Goal: Information Seeking & Learning: Learn about a topic

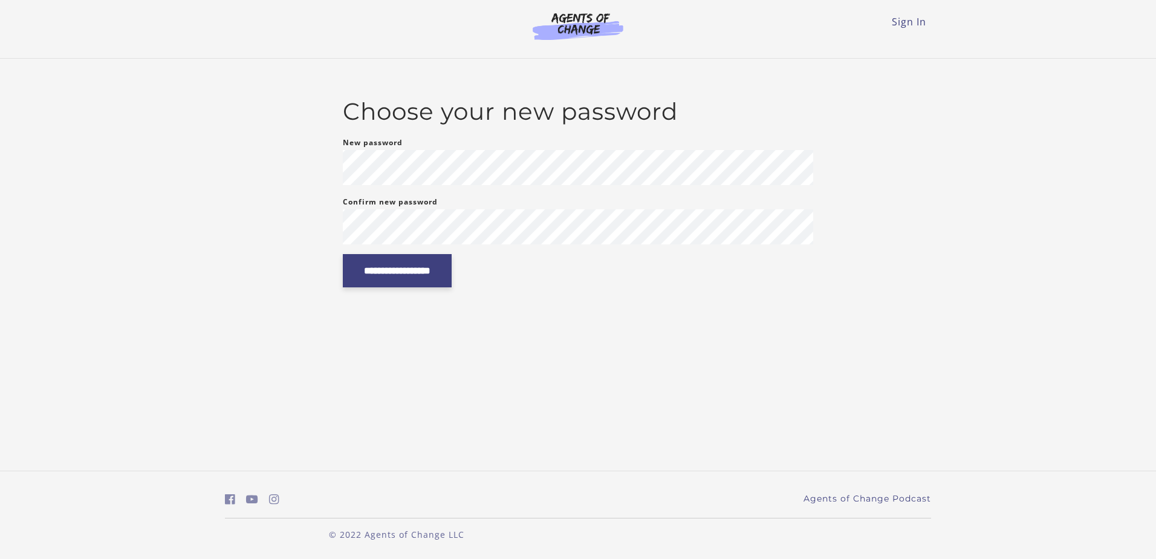
click at [449, 283] on input "**********" at bounding box center [397, 270] width 109 height 33
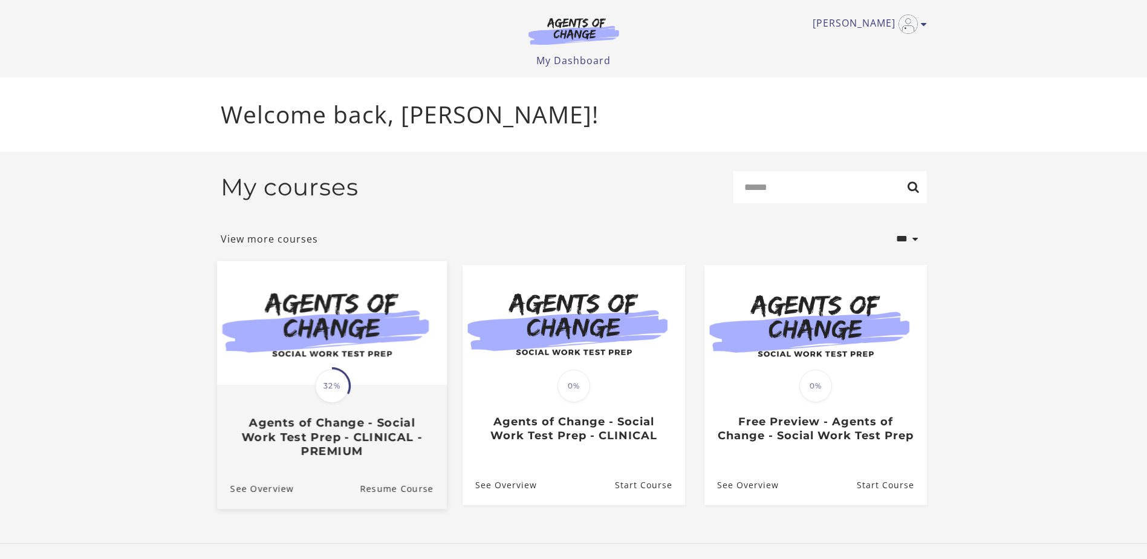
click at [355, 341] on img at bounding box center [332, 323] width 230 height 124
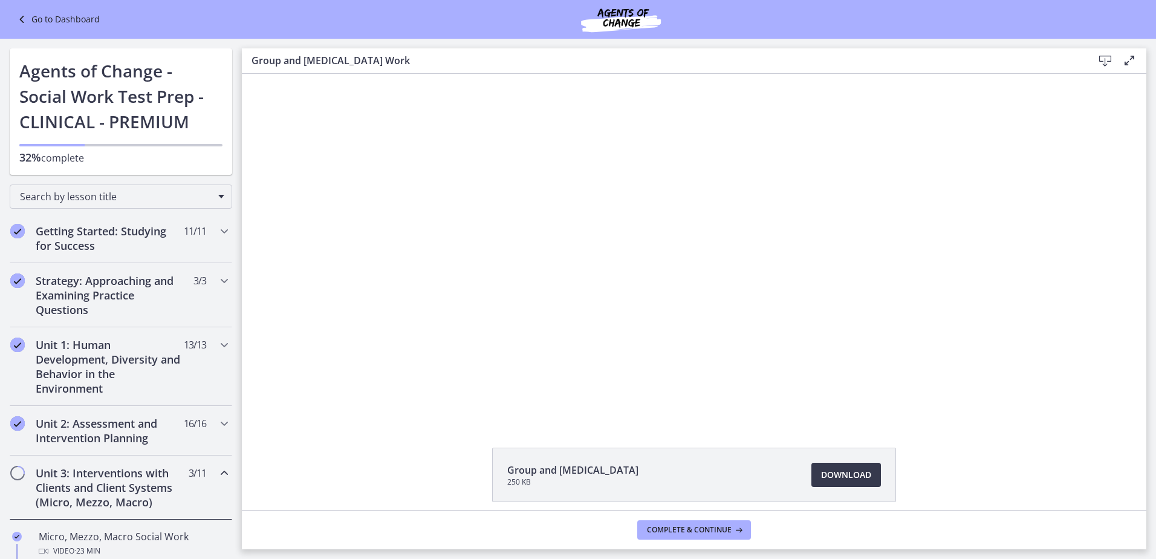
scroll to position [121, 0]
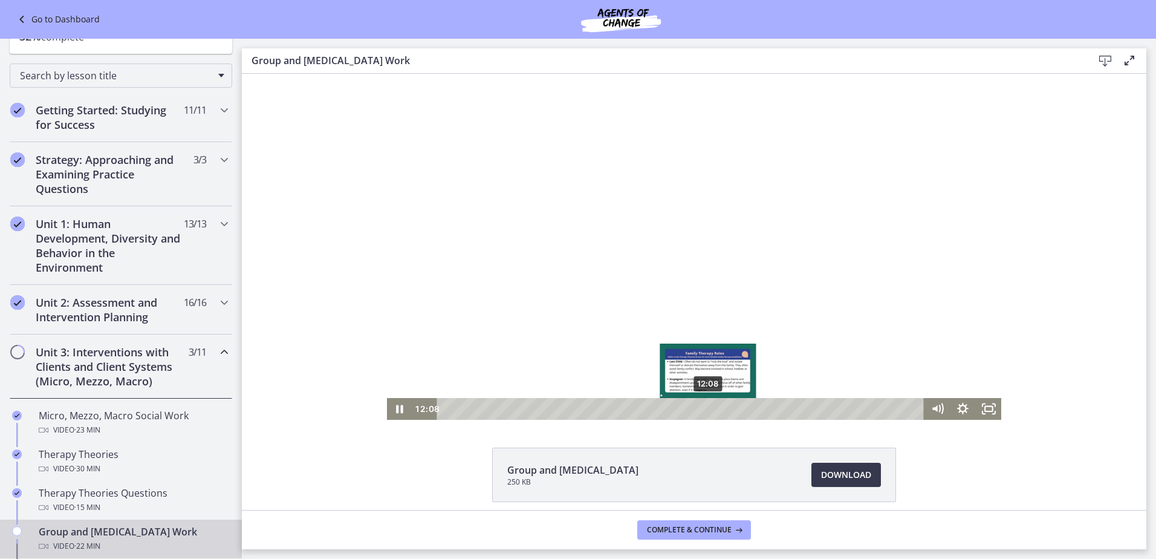
click at [705, 403] on div "12:08" at bounding box center [682, 409] width 472 height 22
drag, startPoint x: 705, startPoint y: 409, endPoint x: 747, endPoint y: 409, distance: 42.3
click at [734, 409] on div "Playbar" at bounding box center [730, 408] width 7 height 7
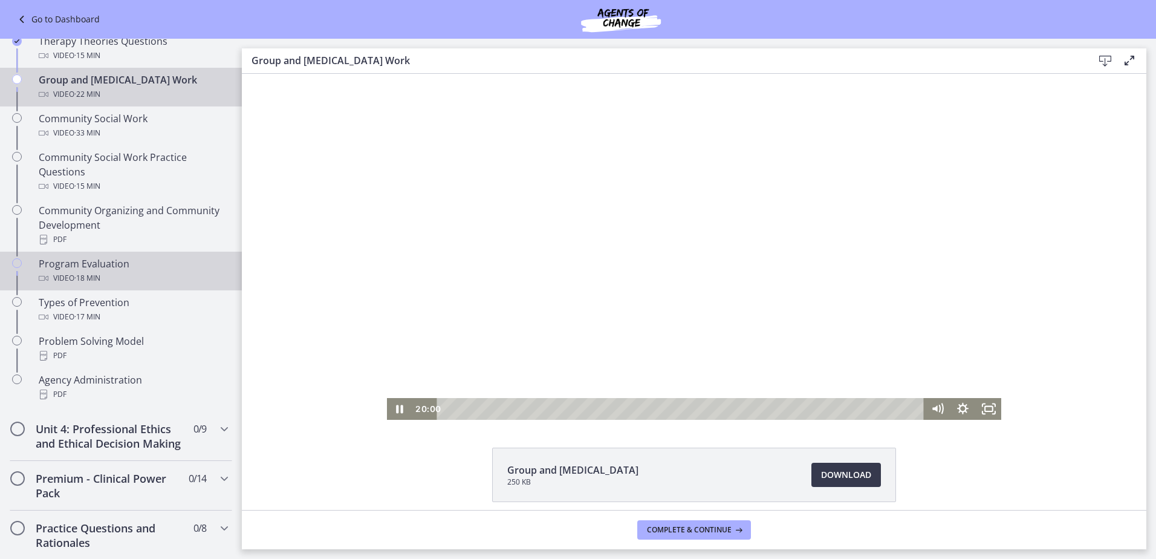
scroll to position [452, 0]
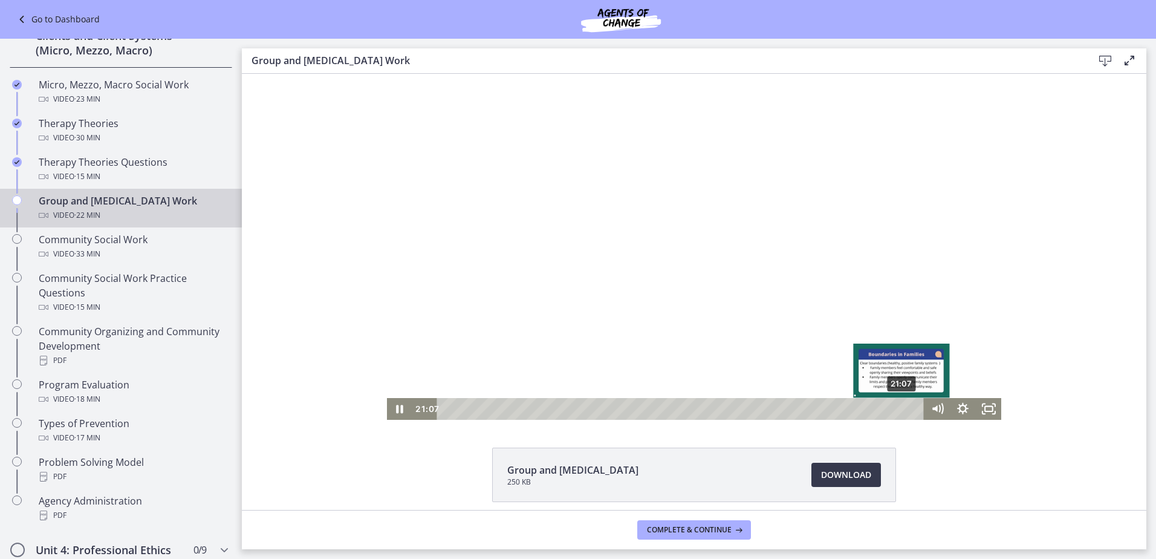
click at [898, 410] on div "21:07" at bounding box center [682, 409] width 472 height 22
drag, startPoint x: 898, startPoint y: 410, endPoint x: 908, endPoint y: 410, distance: 9.7
click at [908, 410] on div "Playbar" at bounding box center [911, 408] width 7 height 7
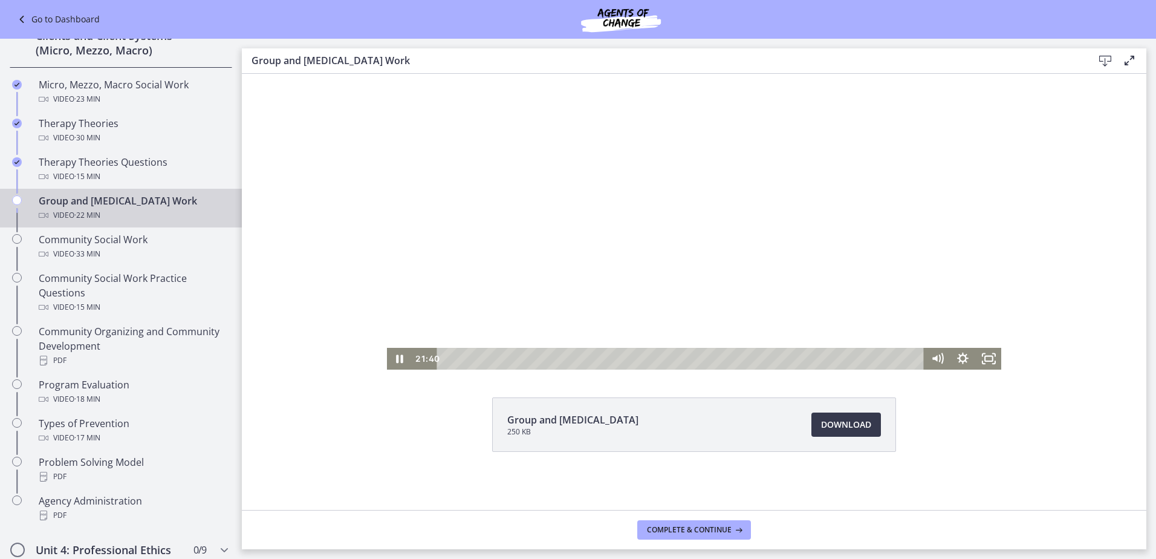
scroll to position [0, 0]
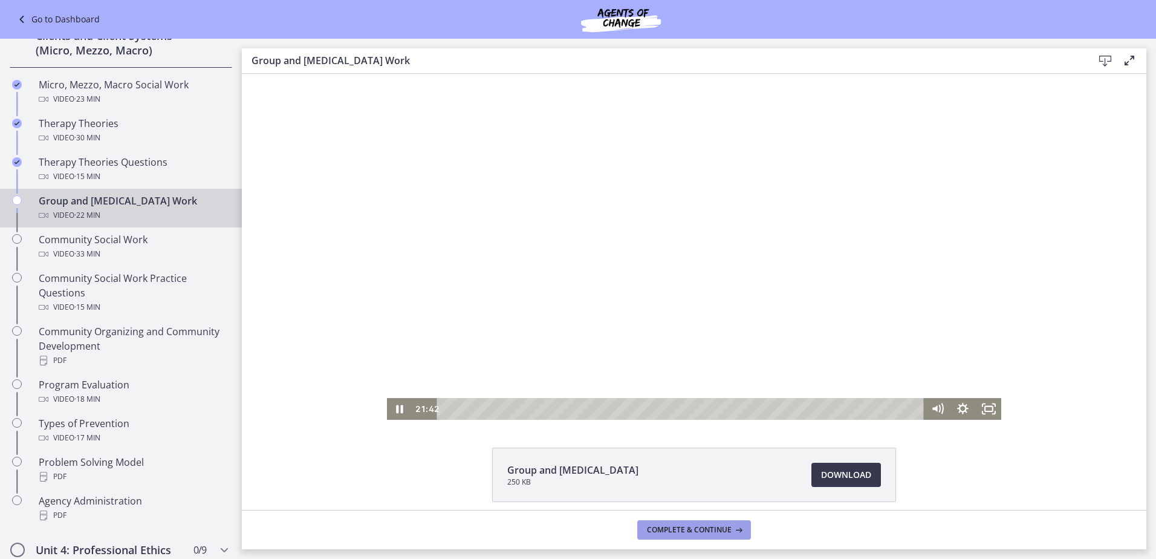
click at [724, 527] on span "Complete & continue" at bounding box center [689, 530] width 85 height 10
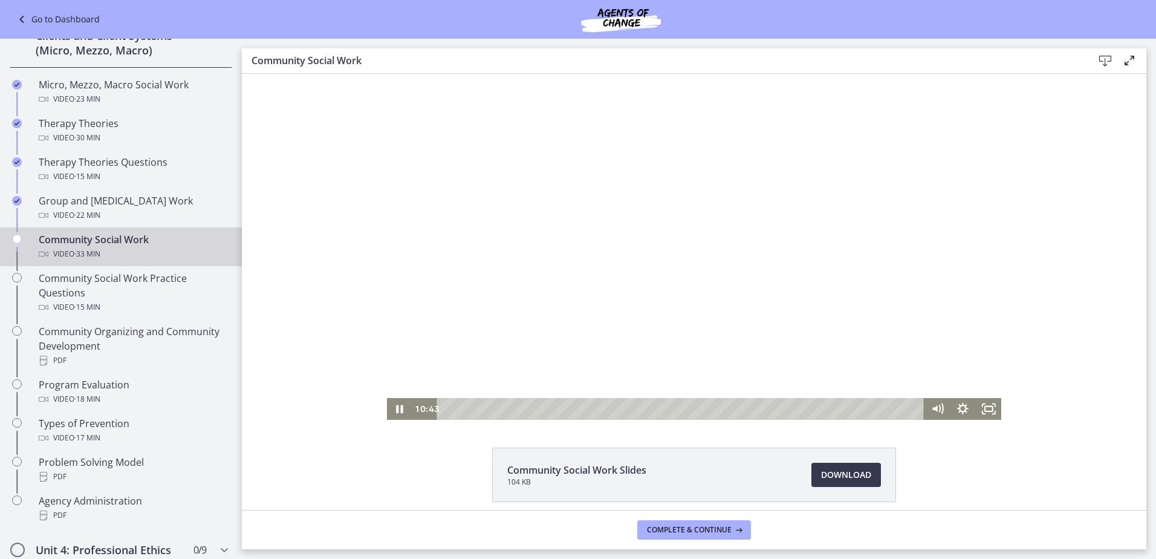
click at [686, 269] on div at bounding box center [694, 247] width 615 height 346
